Goal: Find specific page/section: Find specific page/section

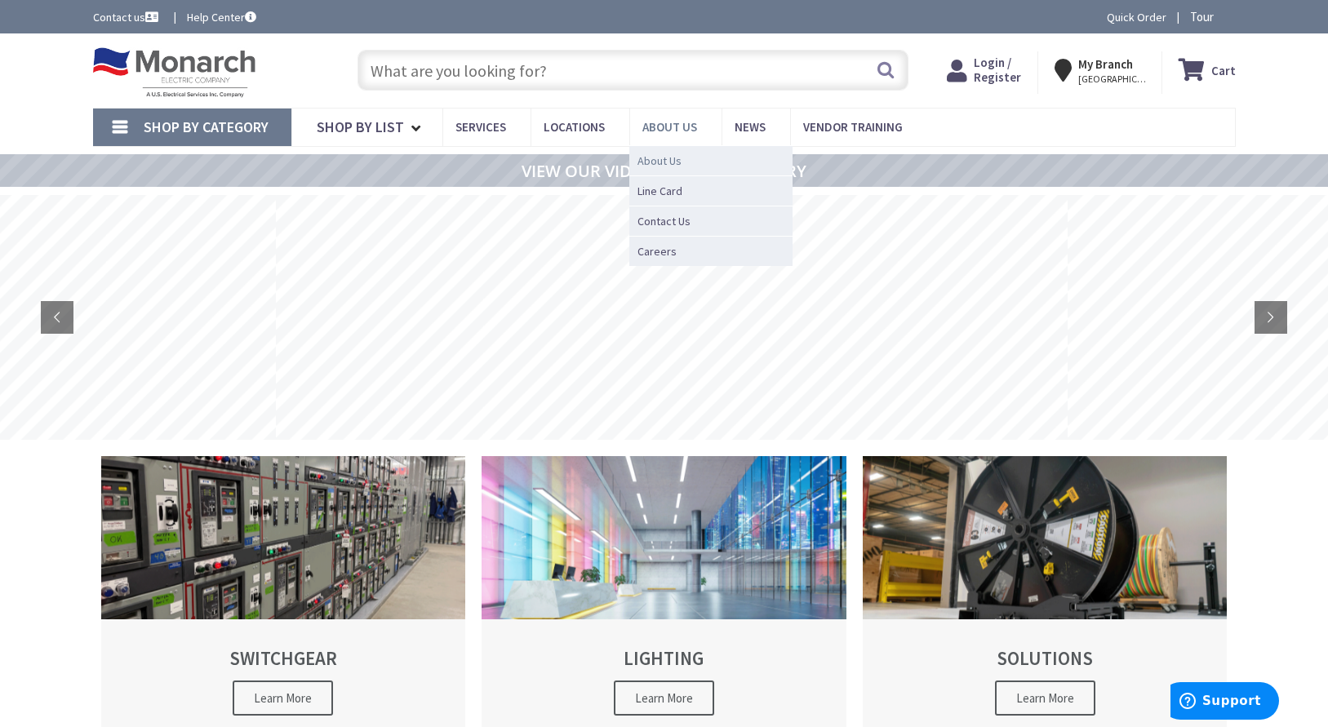
click at [654, 158] on span "About Us" at bounding box center [660, 161] width 44 height 16
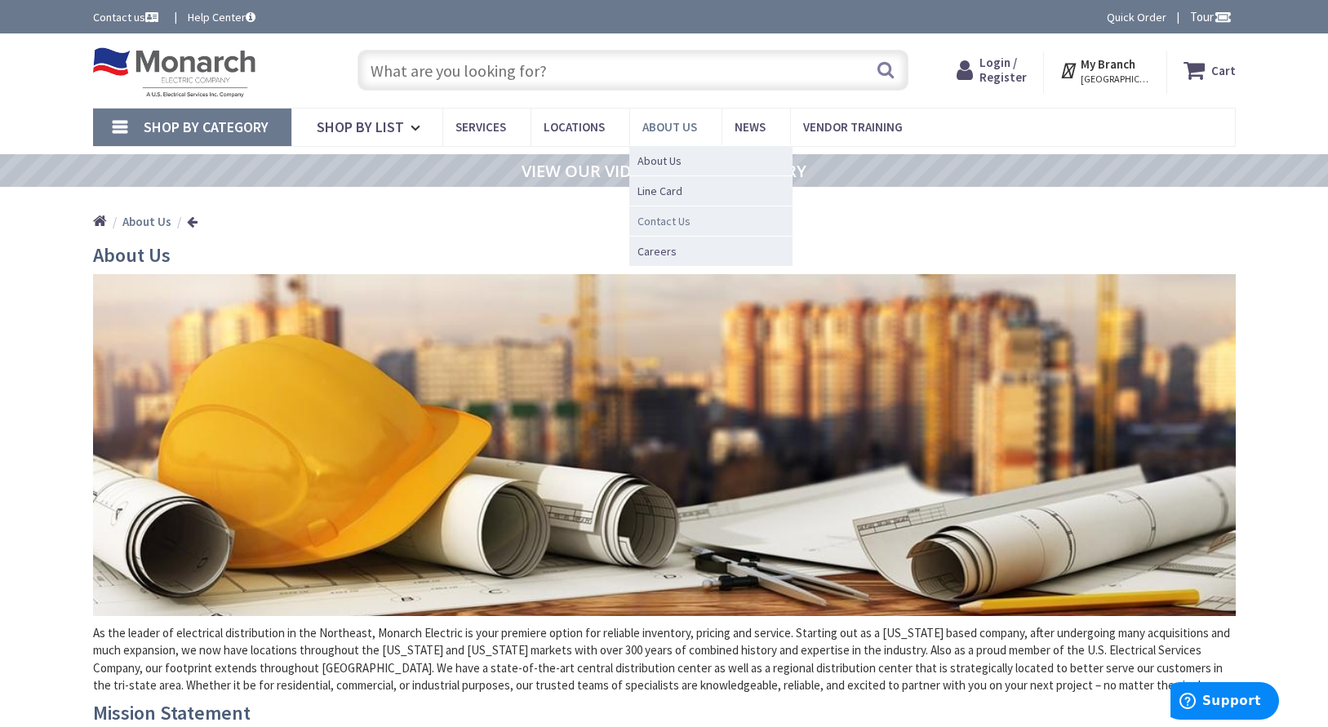
click at [656, 226] on span "Contact Us" at bounding box center [664, 221] width 53 height 16
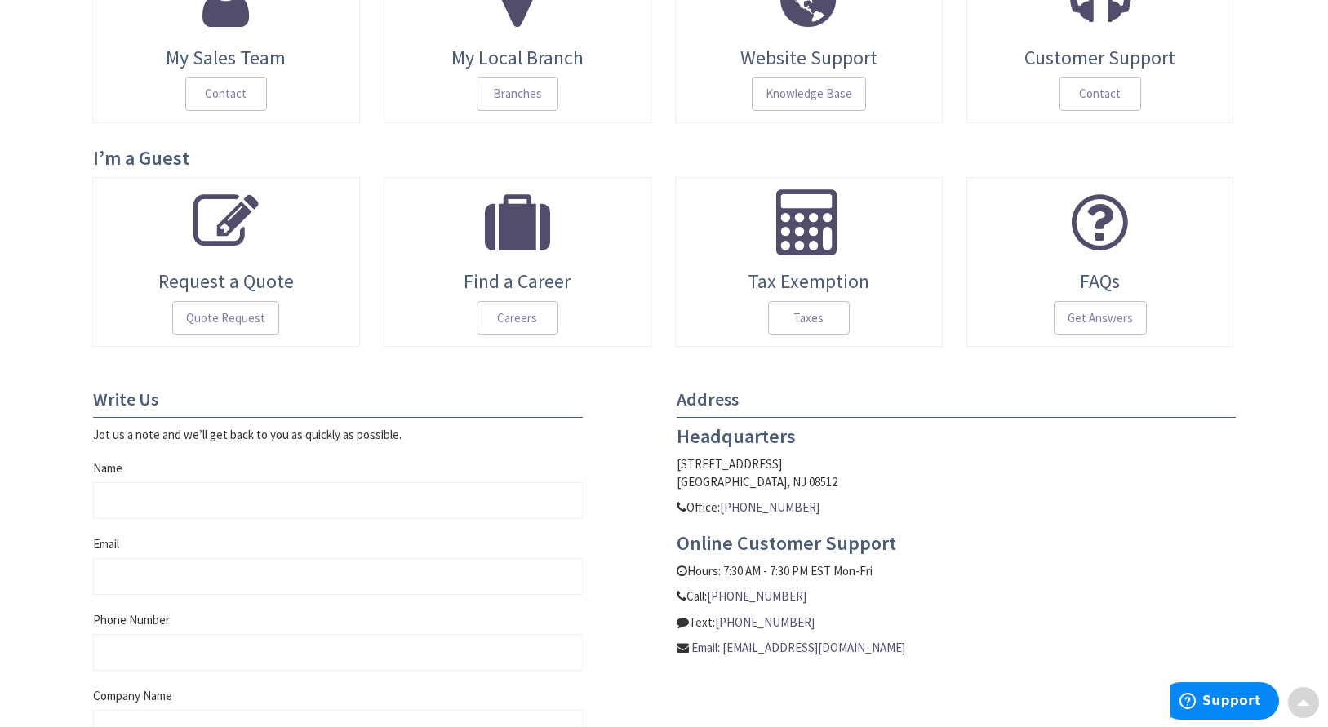
scroll to position [500, 0]
